Goal: Task Accomplishment & Management: Use online tool/utility

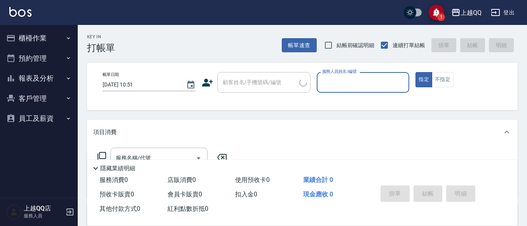
click at [62, 37] on button "櫃檯作業" at bounding box center [39, 38] width 72 height 20
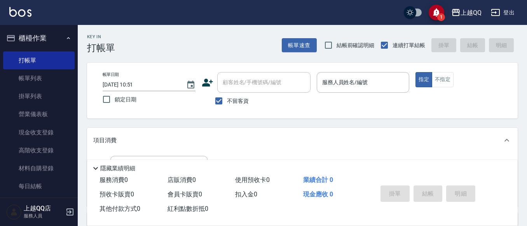
scroll to position [58, 0]
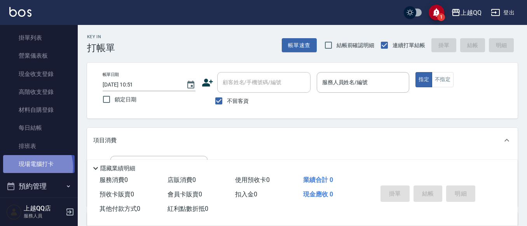
click at [30, 167] on link "現場電腦打卡" at bounding box center [39, 164] width 72 height 18
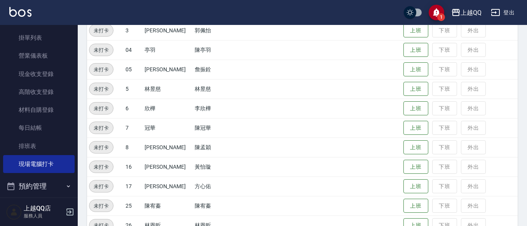
scroll to position [184, 0]
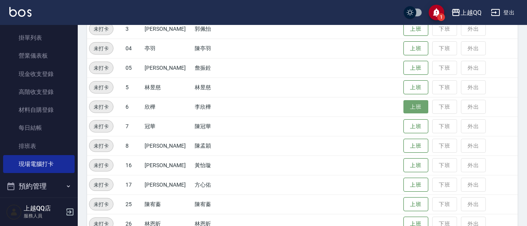
click at [406, 104] on button "上班" at bounding box center [416, 107] width 25 height 14
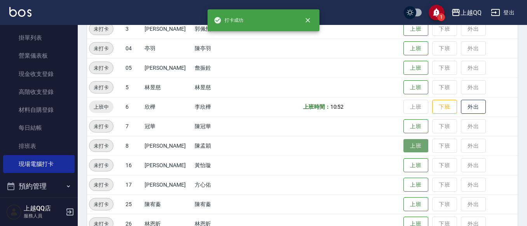
click at [405, 145] on button "上班" at bounding box center [416, 146] width 25 height 14
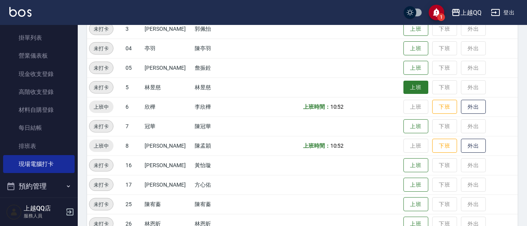
click at [416, 88] on button "上班" at bounding box center [416, 88] width 25 height 14
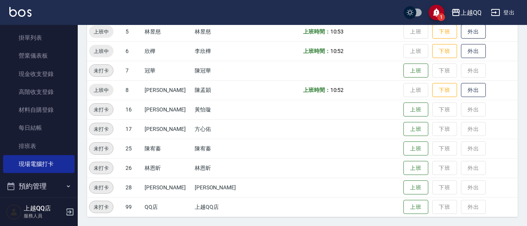
scroll to position [240, 0]
click at [410, 170] on button "上班" at bounding box center [416, 168] width 25 height 14
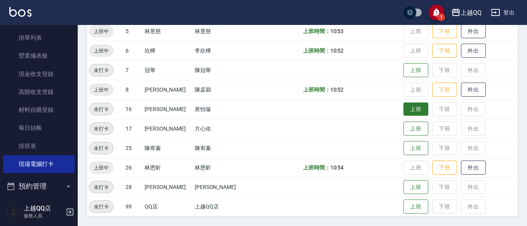
click at [414, 107] on button "上班" at bounding box center [416, 109] width 25 height 14
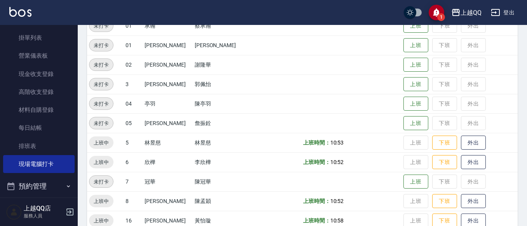
scroll to position [124, 0]
